Goal: Task Accomplishment & Management: Use online tool/utility

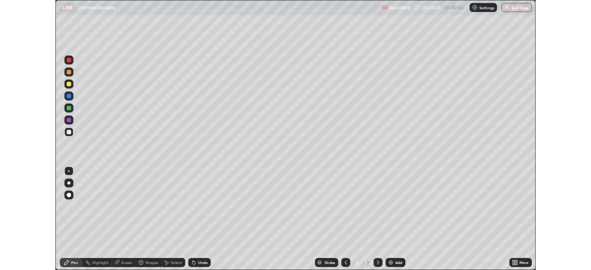
scroll to position [332, 591]
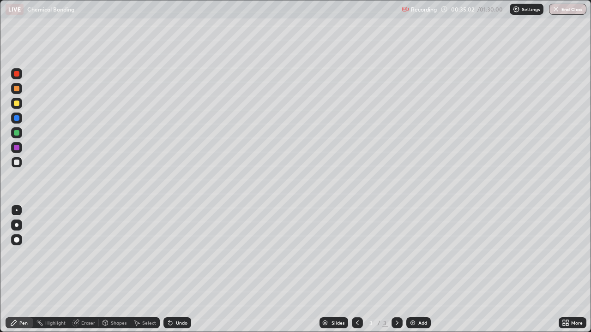
click at [186, 319] on div "Undo" at bounding box center [177, 323] width 28 height 11
click at [392, 329] on div at bounding box center [397, 323] width 11 height 18
click at [411, 330] on div "Slides 3 / 3 Add" at bounding box center [375, 323] width 368 height 18
click at [420, 322] on div "Add" at bounding box center [422, 323] width 9 height 5
click at [189, 325] on div "Undo" at bounding box center [177, 323] width 28 height 11
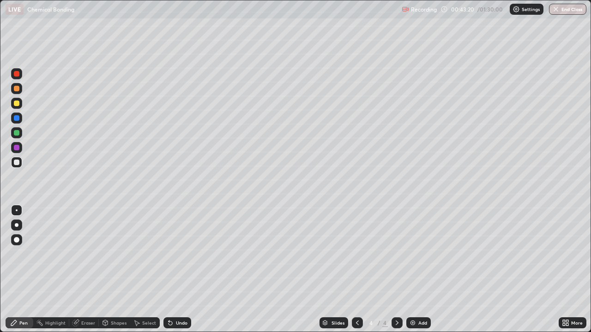
click at [182, 327] on div "Undo" at bounding box center [177, 323] width 28 height 11
click at [179, 321] on div "Undo" at bounding box center [182, 323] width 12 height 5
click at [176, 321] on div "Undo" at bounding box center [182, 323] width 12 height 5
click at [182, 321] on div "Undo" at bounding box center [182, 323] width 12 height 5
click at [180, 322] on div "Undo" at bounding box center [182, 323] width 12 height 5
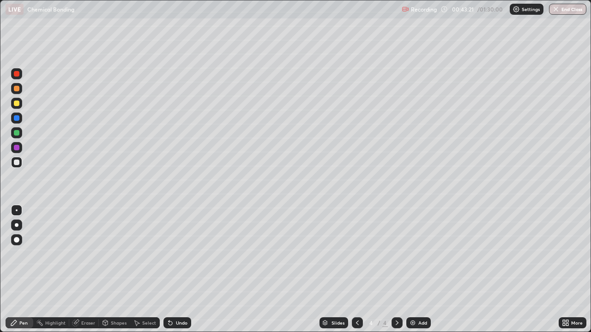
click at [179, 323] on div "Undo" at bounding box center [182, 323] width 12 height 5
click at [181, 321] on div "Undo" at bounding box center [182, 323] width 12 height 5
click at [182, 321] on div "Undo" at bounding box center [182, 323] width 12 height 5
click at [183, 321] on div "Undo" at bounding box center [182, 323] width 12 height 5
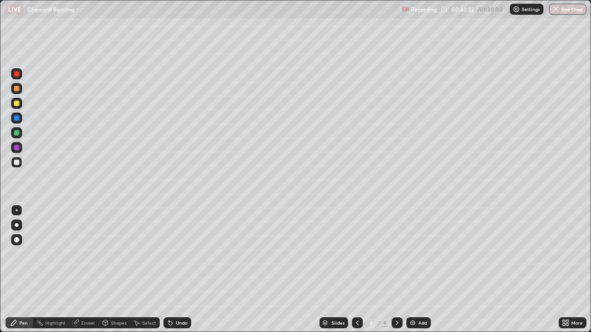
click at [183, 321] on div "Undo" at bounding box center [182, 323] width 12 height 5
click at [183, 320] on div "Undo" at bounding box center [177, 323] width 28 height 11
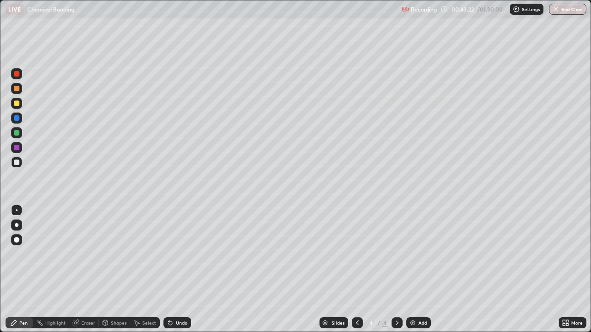
click at [183, 320] on div "Undo" at bounding box center [177, 323] width 28 height 11
click at [182, 320] on div "Undo" at bounding box center [177, 323] width 28 height 11
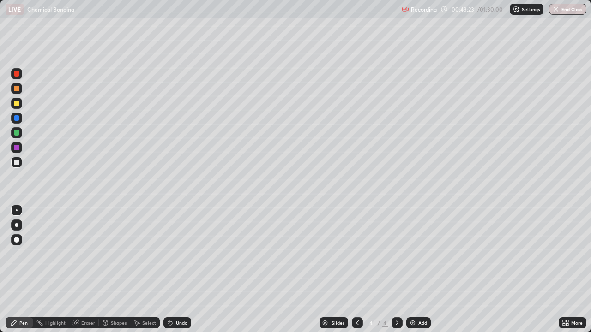
click at [184, 321] on div "Undo" at bounding box center [182, 323] width 12 height 5
click at [187, 319] on div "Undo" at bounding box center [177, 323] width 28 height 11
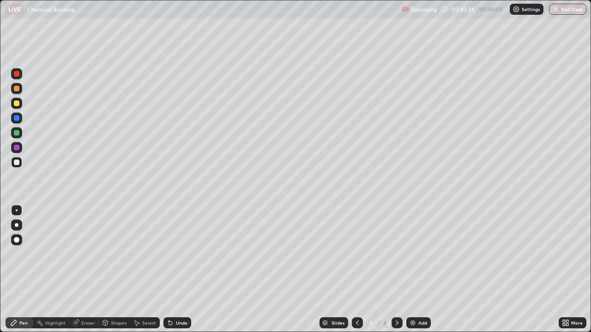
click at [187, 319] on div "Undo" at bounding box center [177, 323] width 28 height 11
click at [187, 321] on div "Undo" at bounding box center [177, 323] width 28 height 11
click at [16, 149] on div at bounding box center [17, 148] width 6 height 6
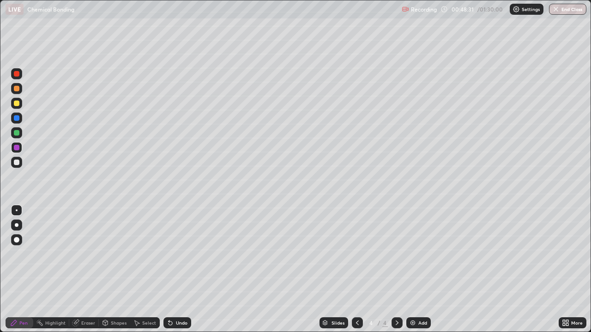
click at [418, 322] on div "Add" at bounding box center [422, 323] width 9 height 5
click at [17, 116] on div at bounding box center [17, 118] width 6 height 6
click at [14, 85] on div at bounding box center [16, 88] width 11 height 11
click at [420, 319] on div "Add" at bounding box center [418, 323] width 24 height 11
click at [186, 323] on div "Undo" at bounding box center [182, 323] width 12 height 5
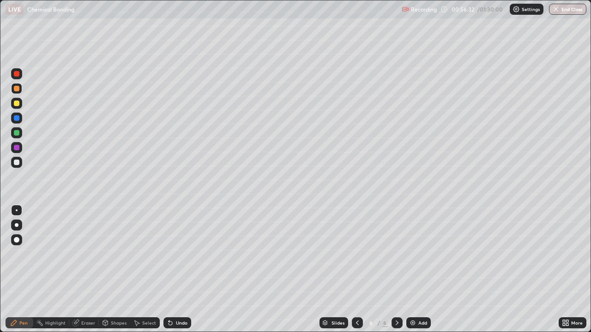
click at [183, 324] on div "Undo" at bounding box center [182, 323] width 12 height 5
click at [418, 322] on div "Add" at bounding box center [422, 323] width 9 height 5
click at [172, 318] on div "Undo" at bounding box center [177, 323] width 28 height 11
click at [175, 320] on div "Undo" at bounding box center [177, 323] width 28 height 11
click at [176, 322] on div "Undo" at bounding box center [182, 323] width 12 height 5
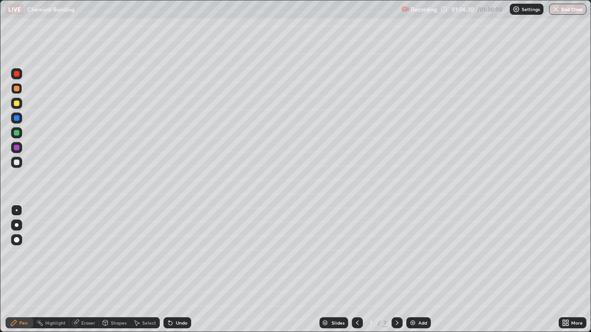
click at [416, 324] on img at bounding box center [412, 323] width 7 height 7
click at [184, 321] on div "Undo" at bounding box center [182, 323] width 12 height 5
click at [181, 322] on div "Undo" at bounding box center [182, 323] width 12 height 5
click at [420, 324] on div "Add" at bounding box center [422, 323] width 9 height 5
click at [176, 323] on div "Undo" at bounding box center [182, 323] width 12 height 5
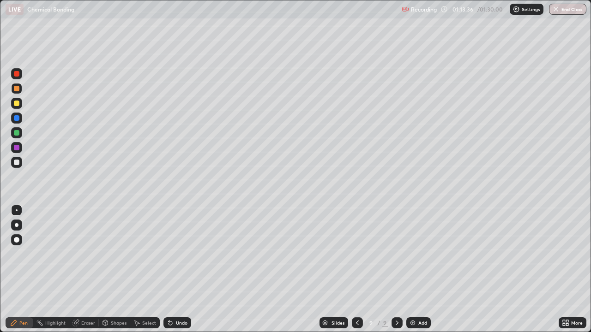
click at [181, 322] on div "Undo" at bounding box center [182, 323] width 12 height 5
click at [186, 326] on div "Undo" at bounding box center [177, 323] width 28 height 11
click at [187, 323] on div "Undo" at bounding box center [177, 323] width 28 height 11
click at [174, 321] on div "Undo" at bounding box center [177, 323] width 28 height 11
click at [420, 325] on div "Add" at bounding box center [422, 323] width 9 height 5
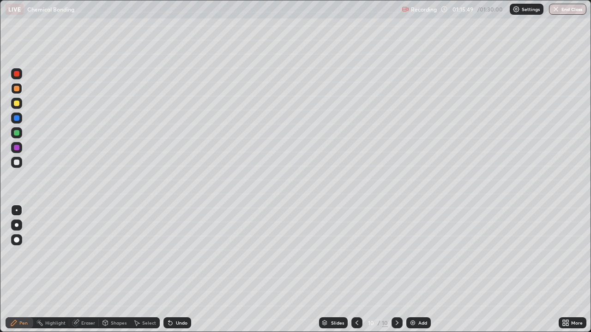
click at [20, 151] on div at bounding box center [16, 147] width 11 height 11
click at [182, 321] on div "Undo" at bounding box center [182, 323] width 12 height 5
click at [416, 323] on div "Add" at bounding box center [418, 323] width 24 height 11
click at [88, 324] on div "Eraser" at bounding box center [88, 323] width 14 height 5
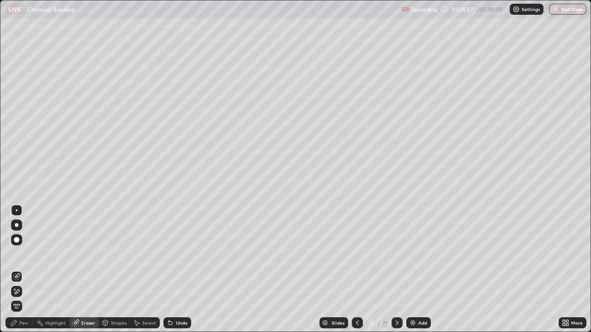
click at [17, 324] on icon at bounding box center [13, 323] width 7 height 7
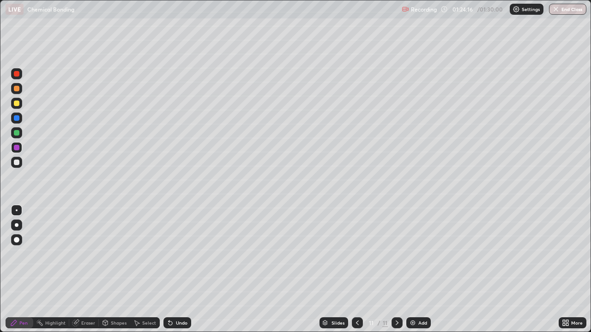
click at [20, 103] on div at bounding box center [16, 103] width 11 height 11
click at [571, 9] on button "End Class" at bounding box center [568, 9] width 36 height 11
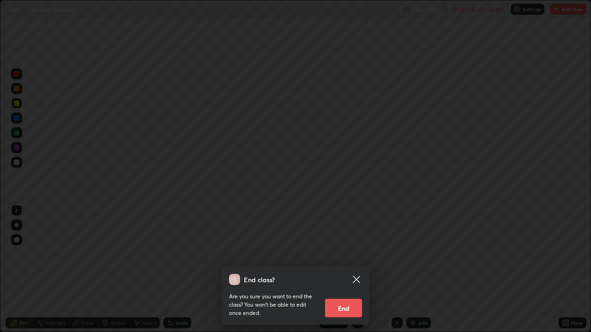
click at [346, 305] on button "End" at bounding box center [343, 308] width 37 height 18
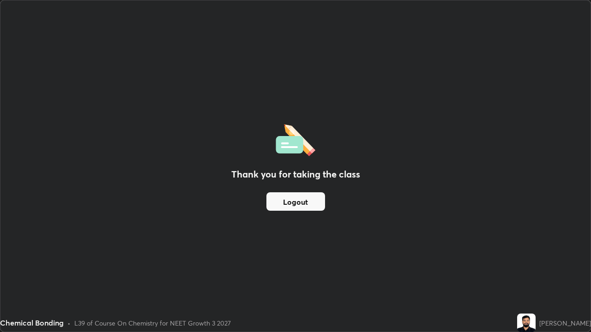
click at [297, 200] on button "Logout" at bounding box center [295, 202] width 59 height 18
click at [307, 200] on button "Logout" at bounding box center [295, 202] width 59 height 18
click at [310, 211] on button "Logout" at bounding box center [295, 202] width 59 height 18
click at [305, 201] on button "Logout" at bounding box center [295, 202] width 59 height 18
click at [304, 197] on button "Logout" at bounding box center [295, 202] width 59 height 18
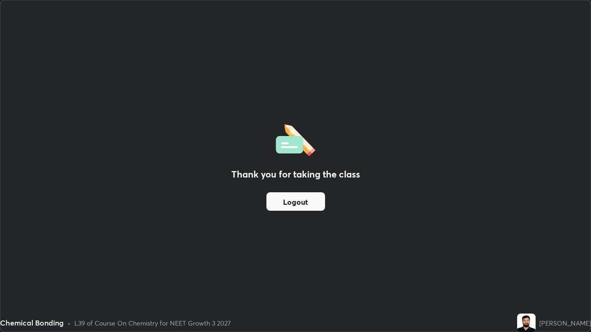
click at [318, 204] on button "Logout" at bounding box center [295, 202] width 59 height 18
click at [295, 199] on button "Logout" at bounding box center [295, 202] width 59 height 18
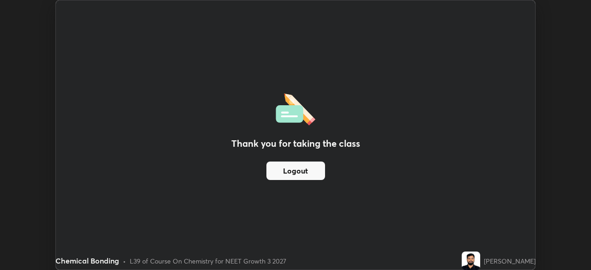
scroll to position [45906, 45585]
click at [291, 166] on button "Logout" at bounding box center [295, 171] width 59 height 18
click at [288, 169] on button "Logout" at bounding box center [295, 171] width 59 height 18
